Goal: Go to known website: Go to known website

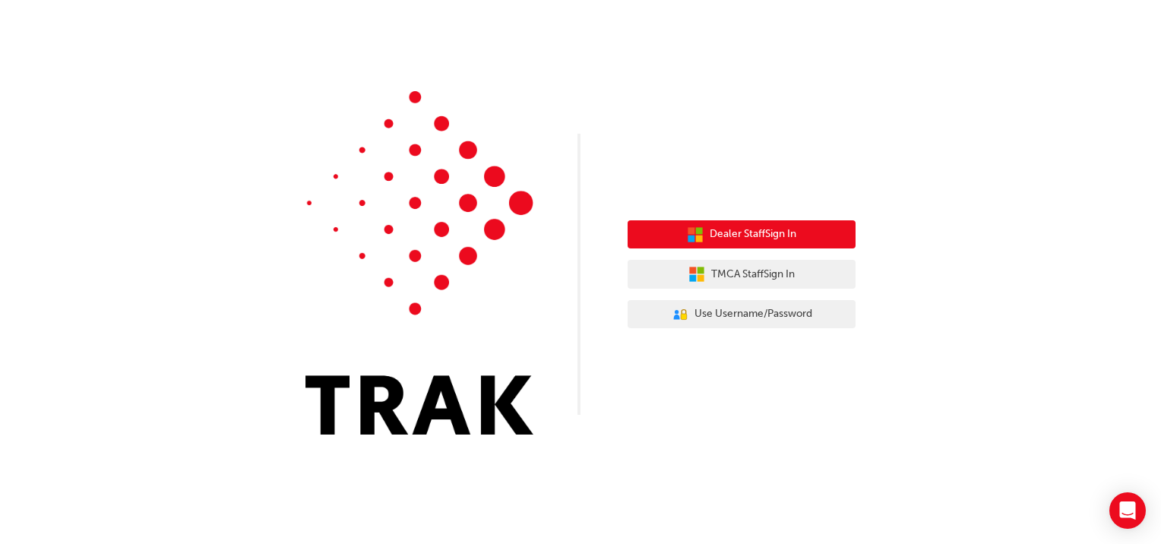
click at [779, 232] on span "Dealer Staff Sign In" at bounding box center [752, 234] width 87 height 17
